Goal: Task Accomplishment & Management: Manage account settings

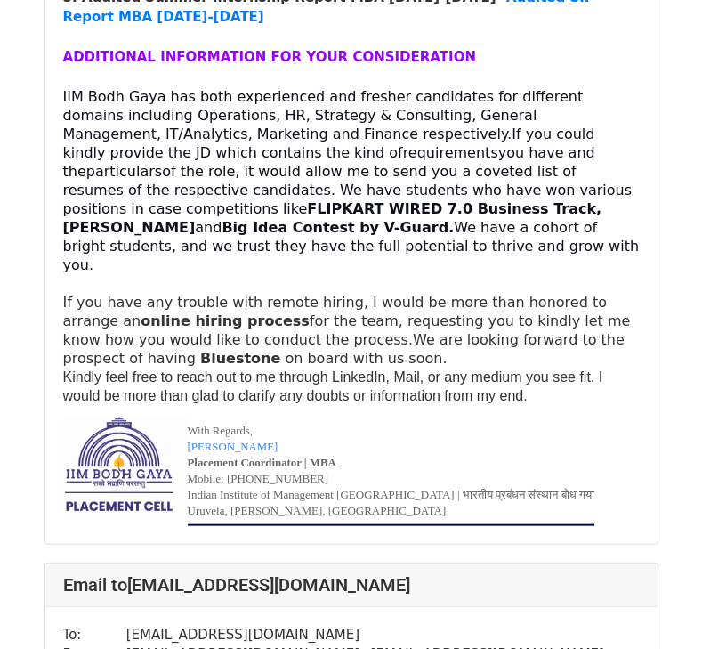
scroll to position [1768, 0]
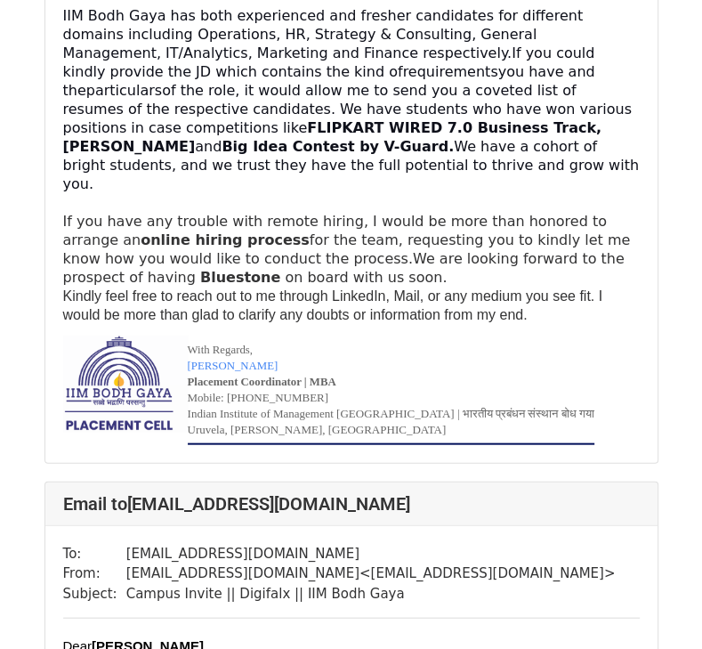
scroll to position [1790, 0]
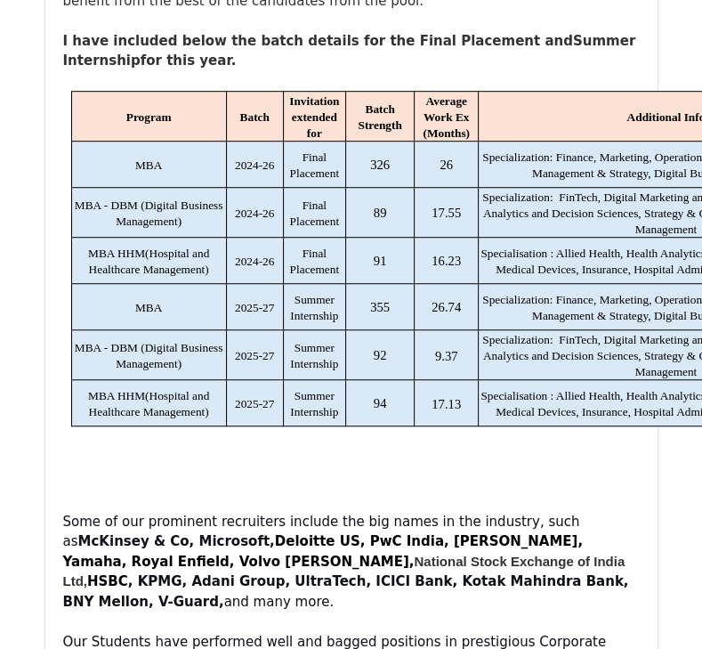
scroll to position [548, 0]
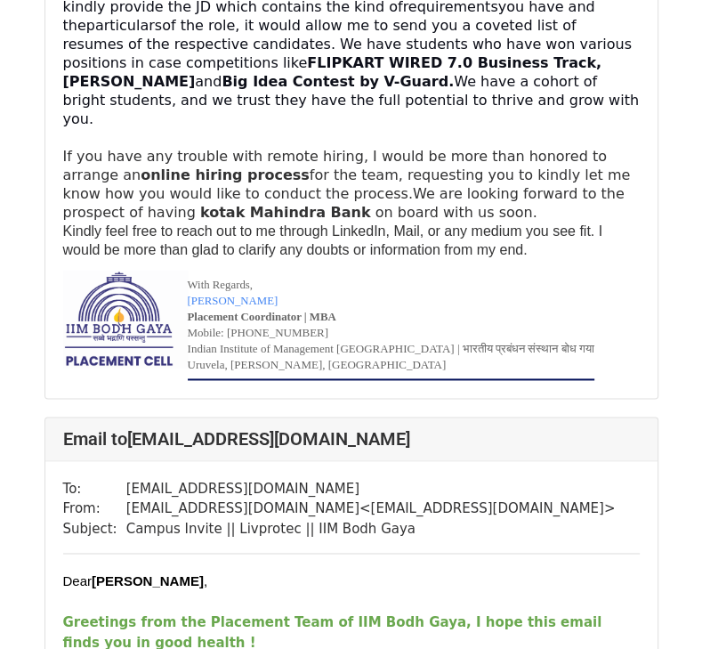
scroll to position [36251, 0]
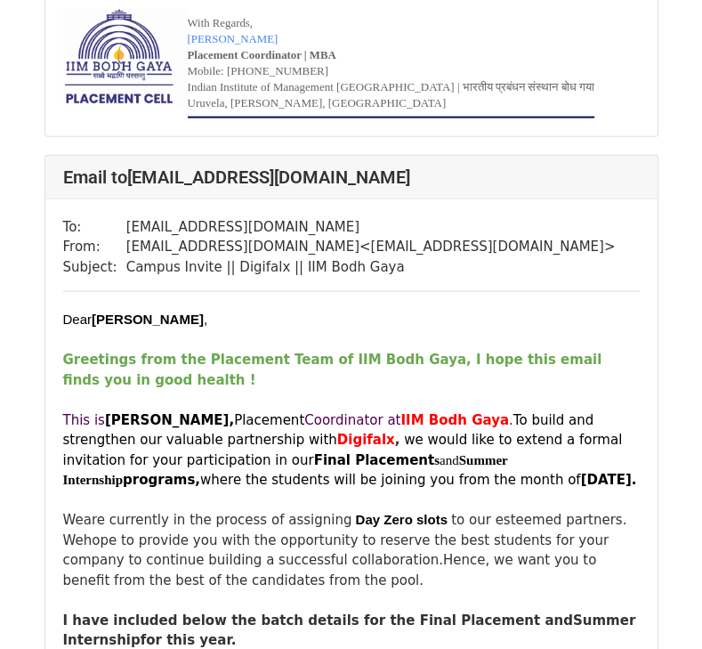
scroll to position [2130, 0]
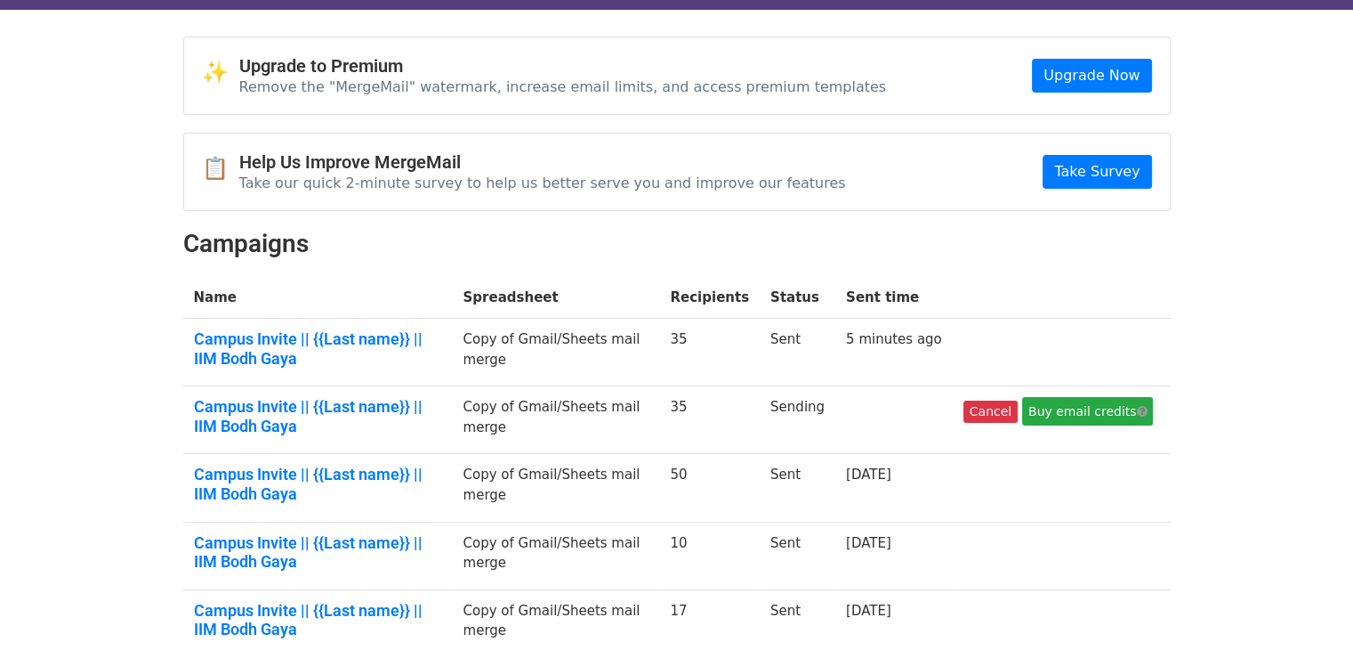
scroll to position [69, 0]
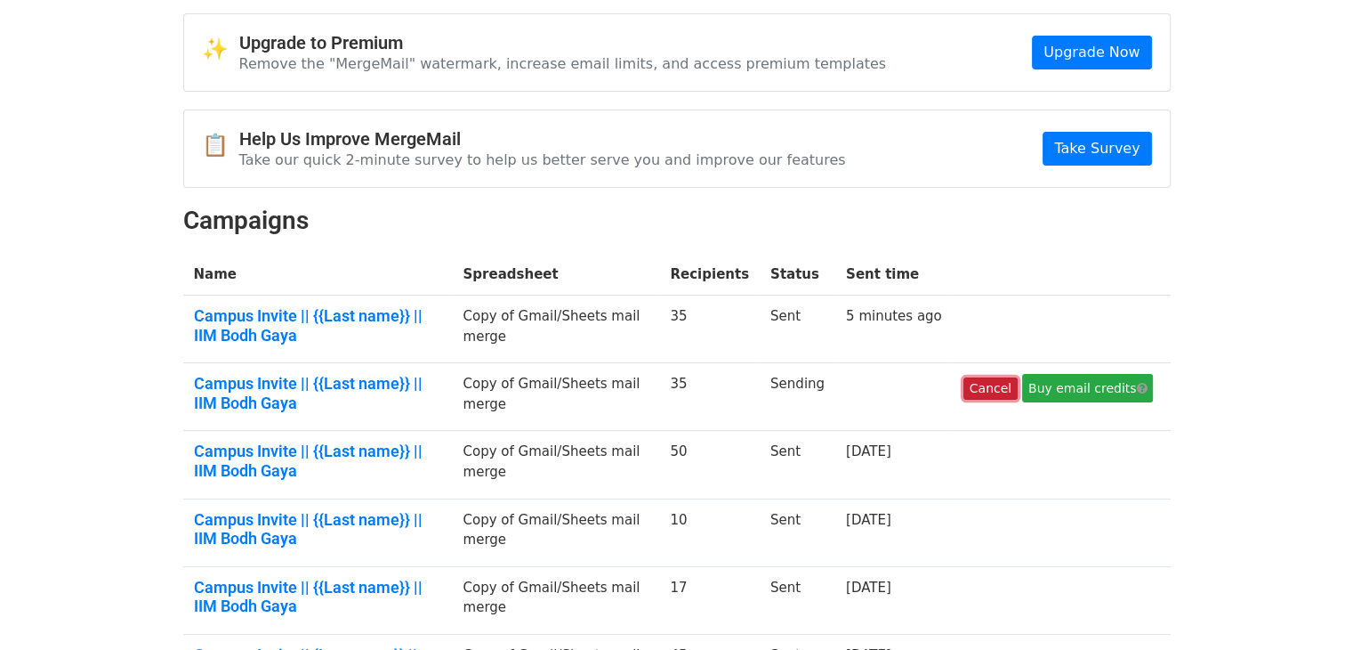
click at [995, 392] on link "Cancel" at bounding box center [991, 388] width 54 height 22
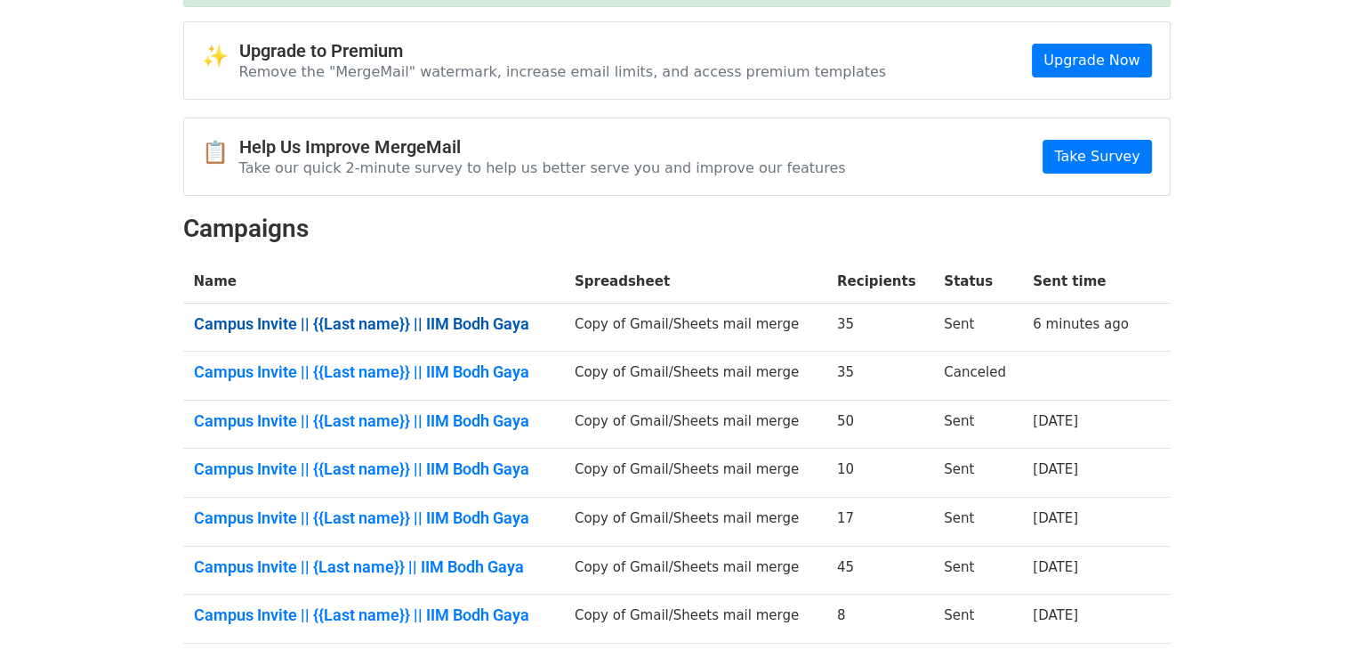
click at [432, 320] on link "Campus Invite || {{Last name}} || IIM Bodh Gaya" at bounding box center [373, 324] width 359 height 20
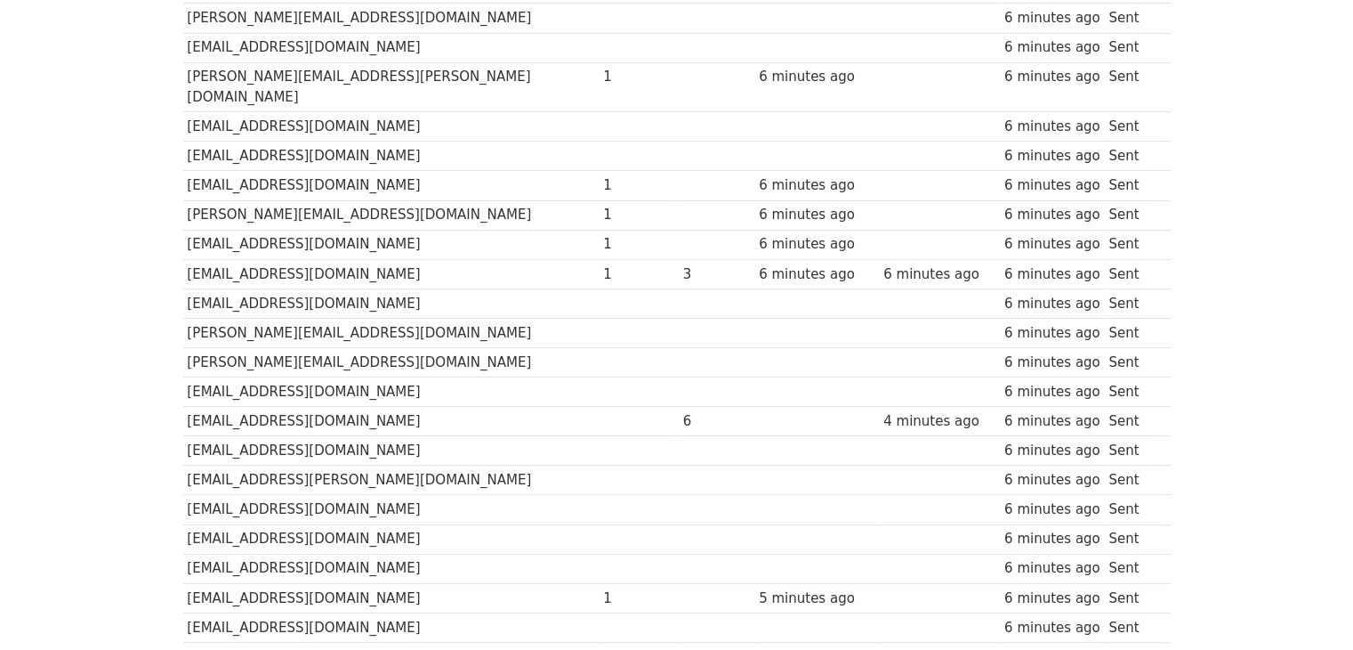
scroll to position [413, 0]
